Goal: Transaction & Acquisition: Book appointment/travel/reservation

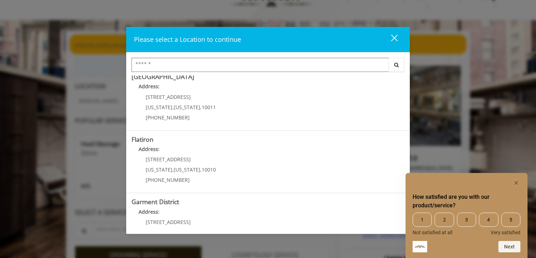
scroll to position [126, 0]
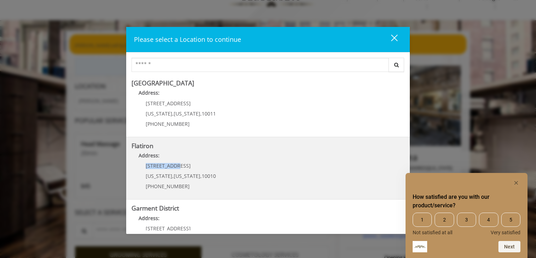
drag, startPoint x: 183, startPoint y: 168, endPoint x: 141, endPoint y: 165, distance: 42.3
click at [141, 165] on div "10 E 23rd St New York , New York , 10010 (917) 475-1765" at bounding box center [176, 178] width 88 height 31
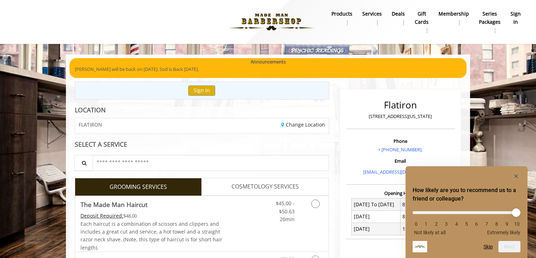
scroll to position [24, 0]
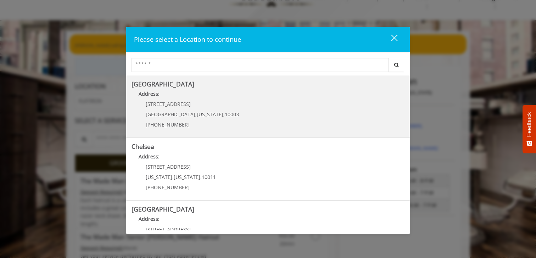
click at [239, 104] on Village "Greenwich Village Address: 60 E 8th St Manhattan , New York , 10003 (212) 598-1…" at bounding box center [268, 107] width 273 height 52
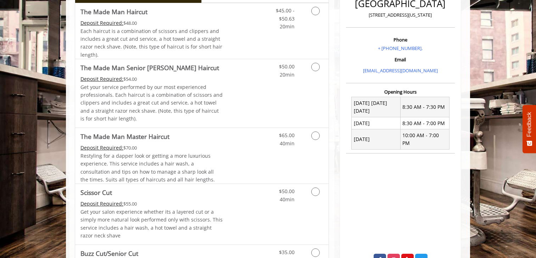
scroll to position [121, 0]
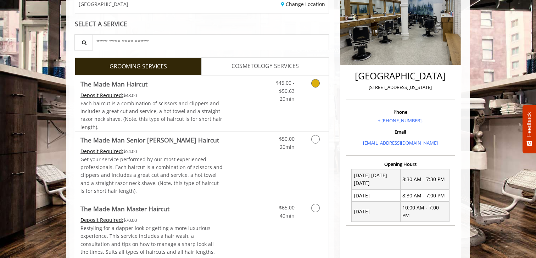
click at [317, 82] on icon "Grooming services" at bounding box center [316, 83] width 9 height 9
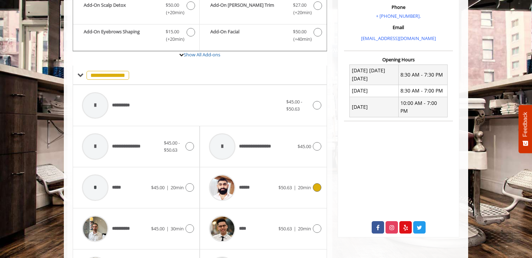
scroll to position [213, 0]
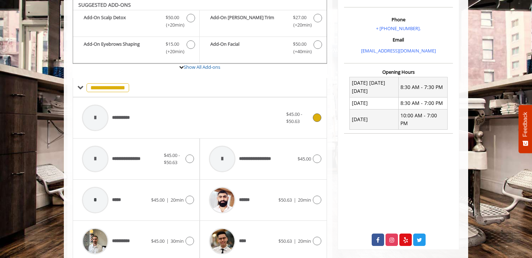
click at [317, 115] on icon at bounding box center [317, 118] width 9 height 9
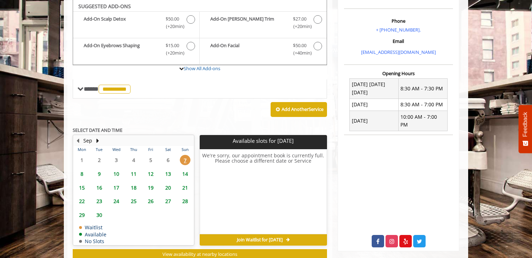
click at [82, 173] on span "8" at bounding box center [82, 174] width 11 height 10
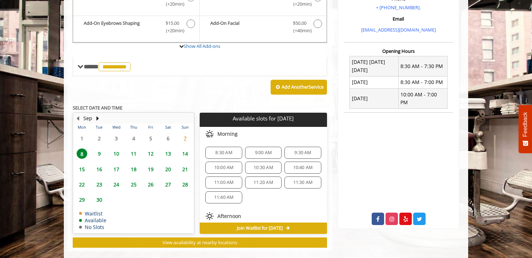
scroll to position [244, 0]
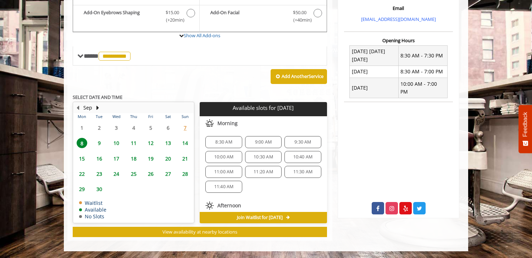
click at [218, 144] on span "8:30 AM" at bounding box center [223, 142] width 17 height 6
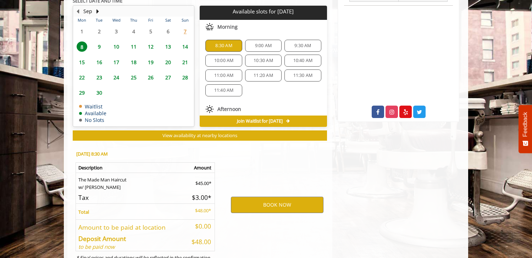
scroll to position [373, 0]
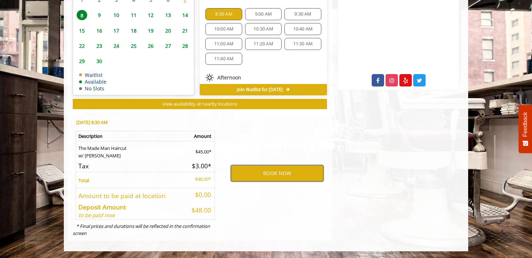
click at [280, 177] on button "BOOK NOW" at bounding box center [277, 173] width 93 height 16
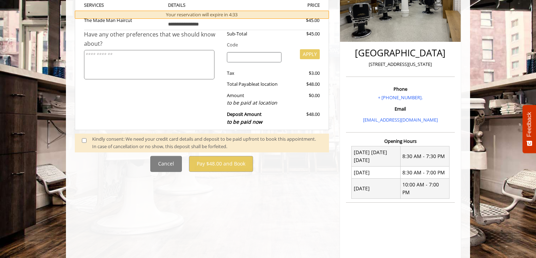
scroll to position [146, 0]
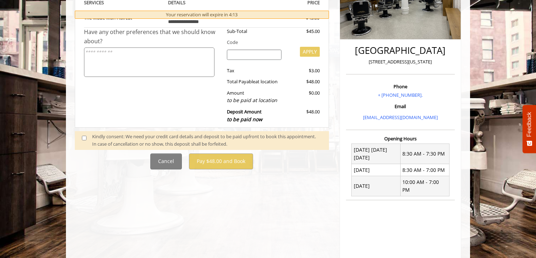
click at [159, 138] on div "Kindly consent: We need your credit card details and deposit to be paid upfront…" at bounding box center [207, 140] width 230 height 15
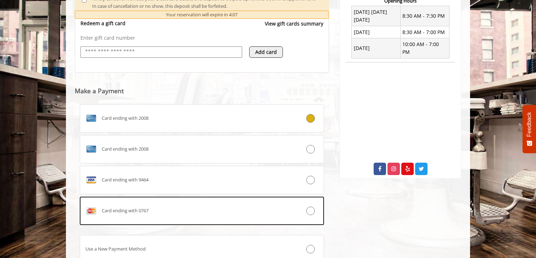
scroll to position [341, 0]
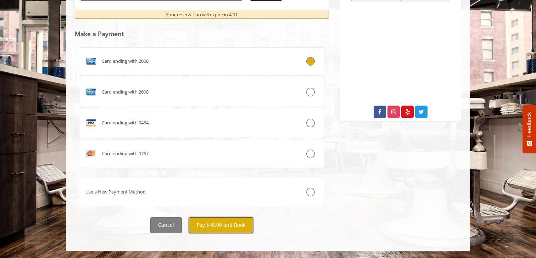
click at [228, 224] on button "Pay $48.00 and Book" at bounding box center [221, 225] width 64 height 16
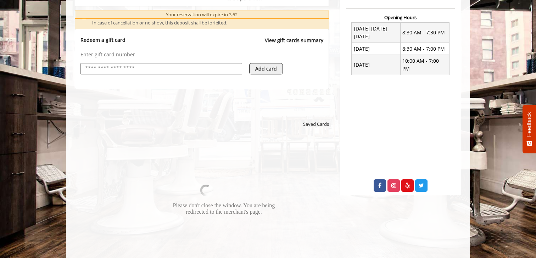
scroll to position [284, 0]
